Goal: Navigation & Orientation: Find specific page/section

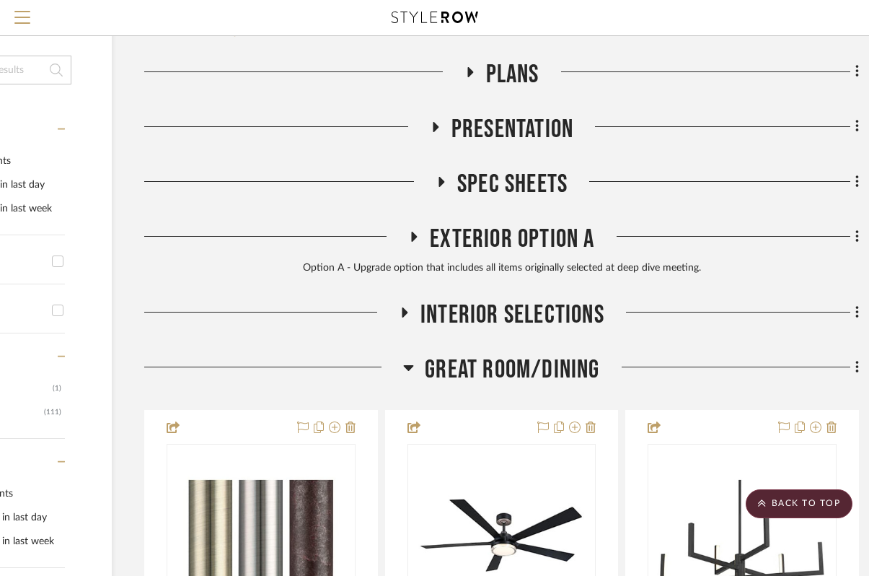
scroll to position [0, 159]
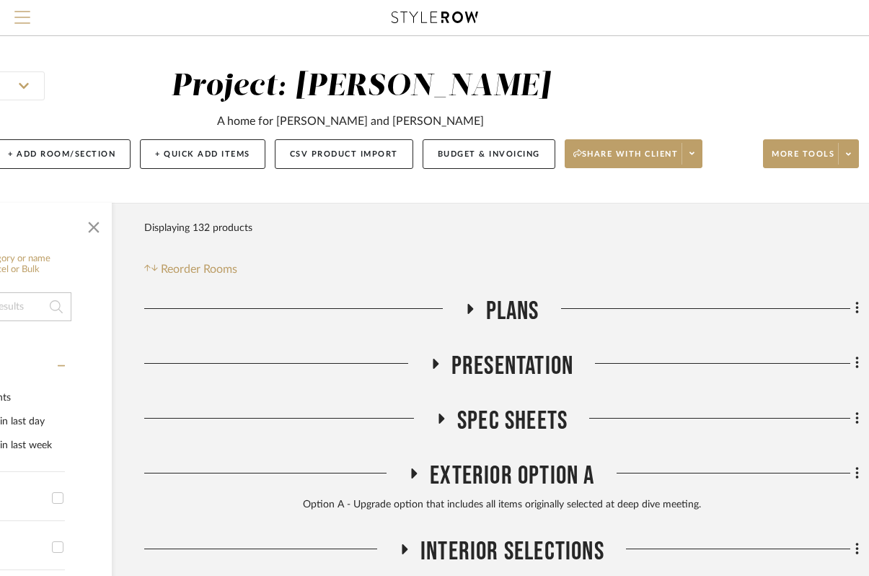
click at [23, 19] on span "Menu" at bounding box center [22, 22] width 16 height 22
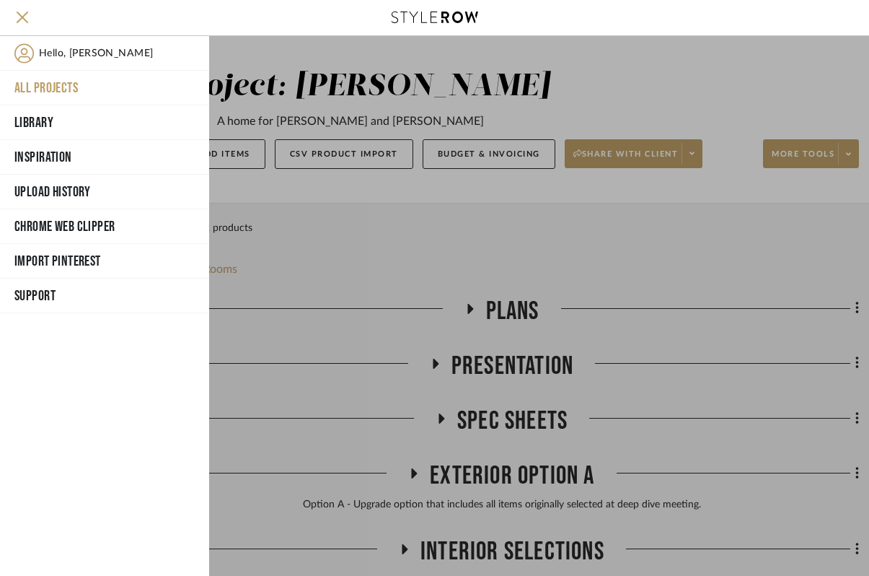
click at [43, 86] on button "All Projects" at bounding box center [104, 88] width 209 height 35
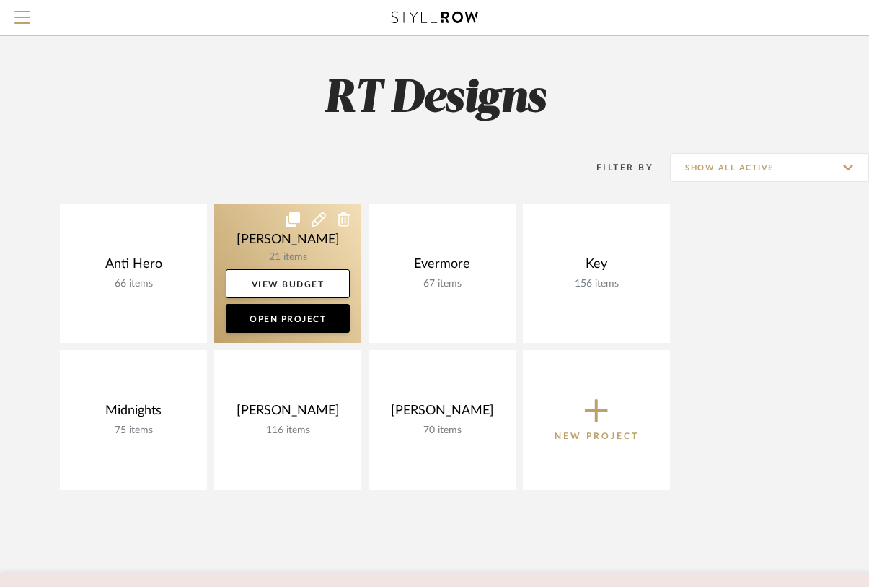
click at [280, 219] on link at bounding box center [287, 272] width 147 height 139
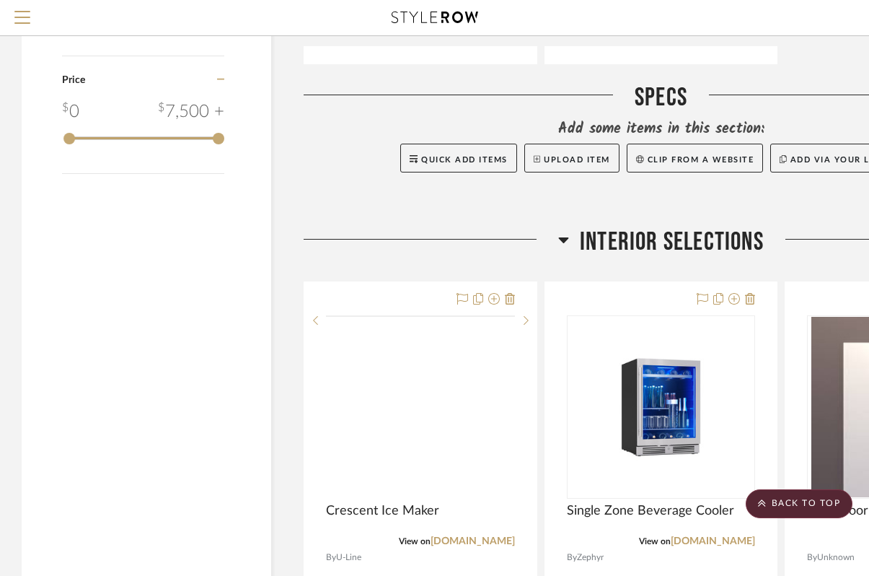
scroll to position [1605, 0]
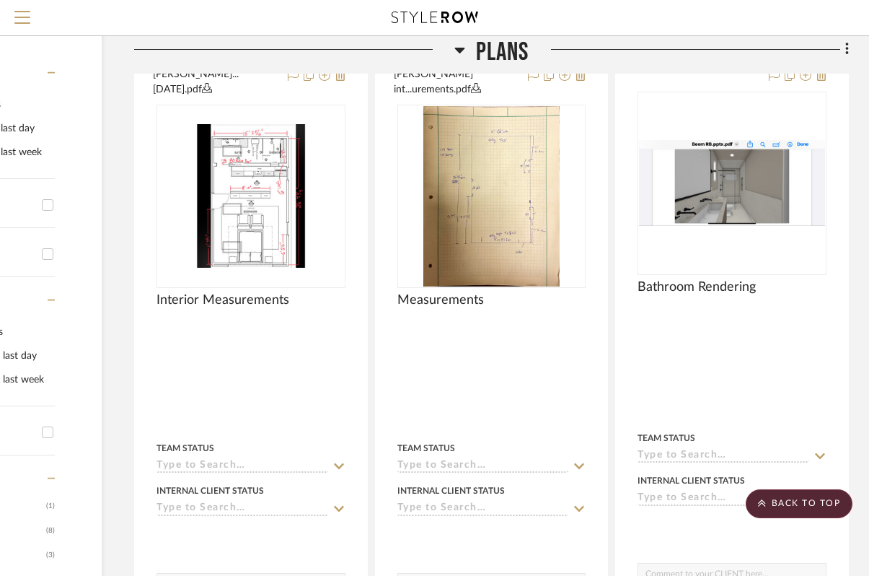
scroll to position [0, 170]
